Goal: Check status: Check status

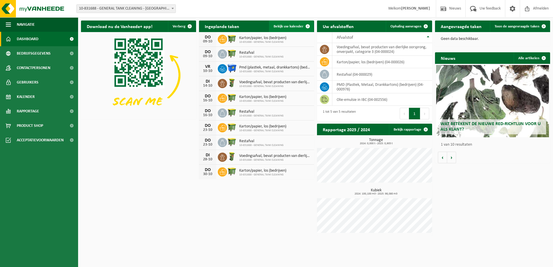
click at [289, 25] on span "Bekijk uw kalender" at bounding box center [288, 27] width 30 height 4
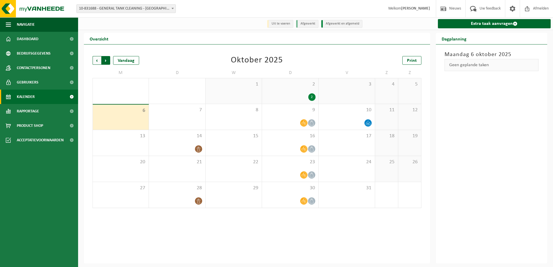
click at [94, 58] on span "Vorige" at bounding box center [96, 60] width 9 height 9
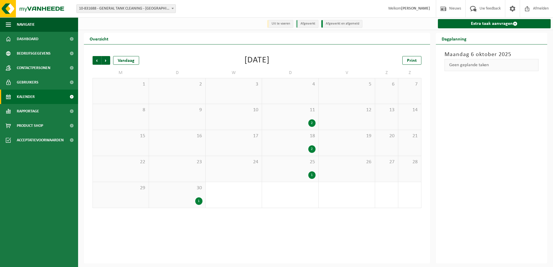
click at [94, 58] on span "Vorige" at bounding box center [96, 60] width 9 height 9
click at [111, 61] on div "Vorige Volgende Vandaag" at bounding box center [121, 60] width 58 height 9
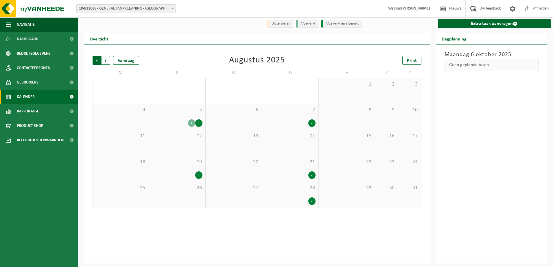
click at [108, 60] on span "Volgende" at bounding box center [105, 60] width 9 height 9
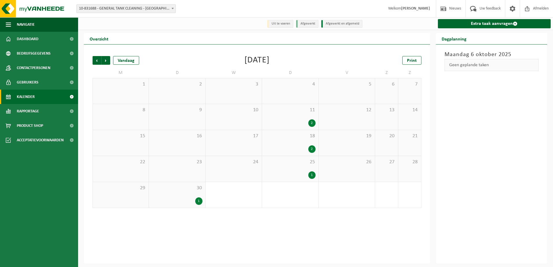
click at [108, 60] on span "Volgende" at bounding box center [105, 60] width 9 height 9
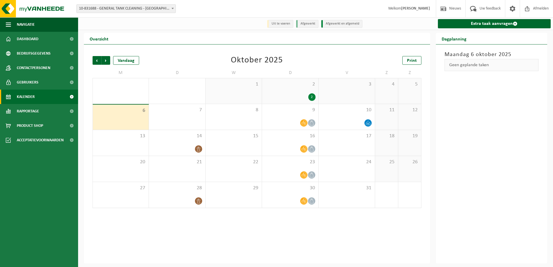
click at [292, 91] on div "2 2" at bounding box center [290, 90] width 56 height 25
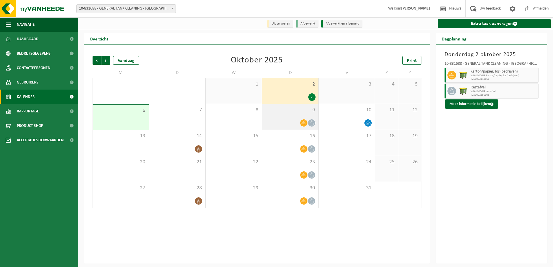
click at [287, 124] on div at bounding box center [290, 123] width 50 height 8
